Goal: Find specific page/section: Find specific page/section

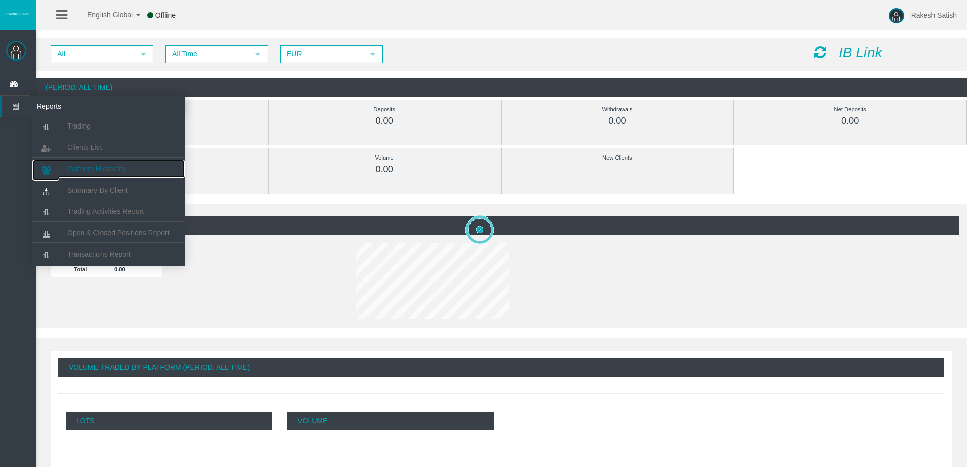
click at [118, 172] on span "Partners Hierarchy" at bounding box center [96, 169] width 59 height 8
click at [88, 149] on span "Clients List" at bounding box center [84, 147] width 35 height 8
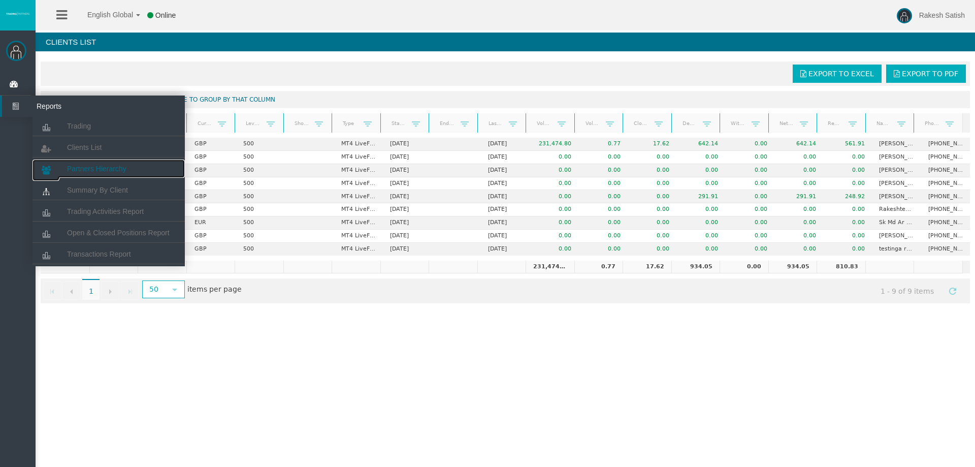
click at [101, 169] on span "Partners Hierarchy" at bounding box center [96, 169] width 59 height 8
